Goal: Task Accomplishment & Management: Use online tool/utility

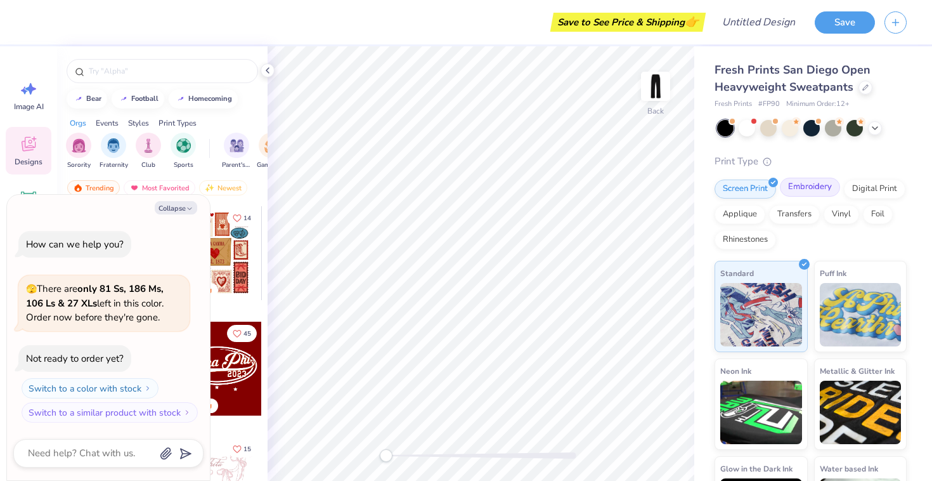
click at [815, 182] on div "Embroidery" at bounding box center [810, 187] width 60 height 19
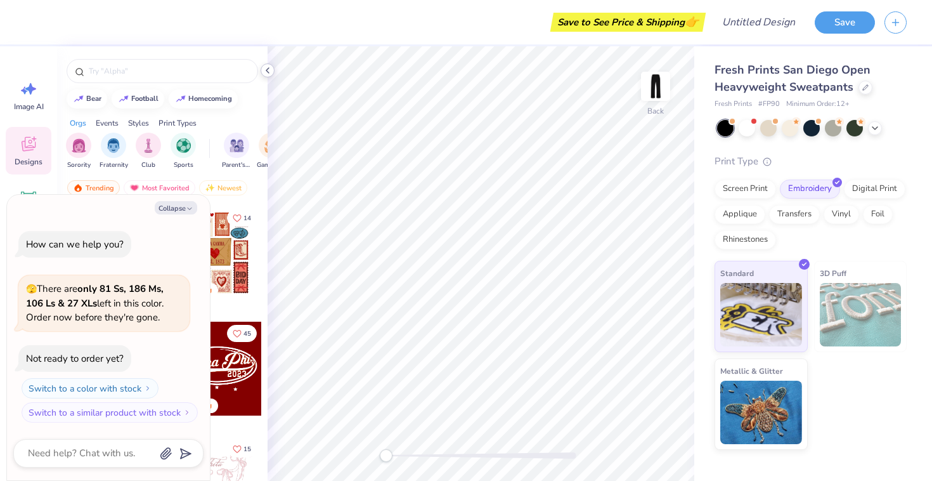
click at [267, 68] on icon at bounding box center [268, 70] width 10 height 10
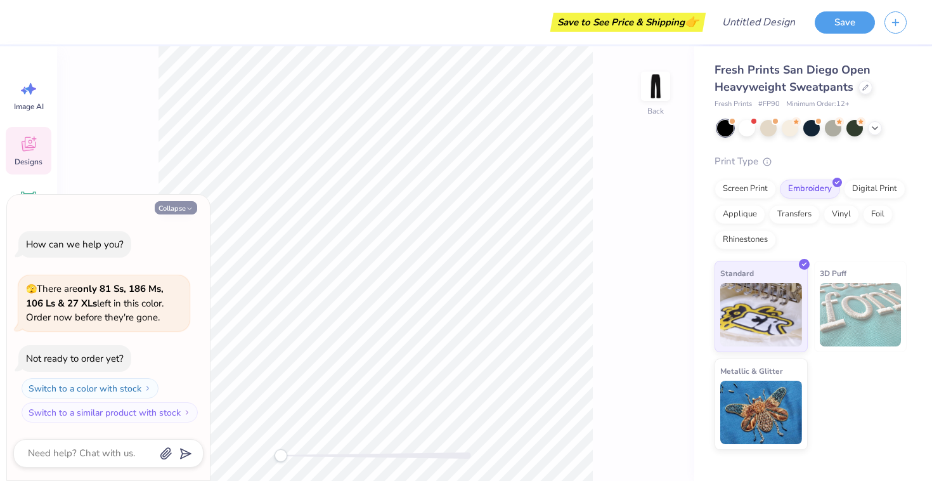
click at [183, 205] on button "Collapse" at bounding box center [176, 207] width 42 height 13
type textarea "x"
